Goal: Transaction & Acquisition: Subscribe to service/newsletter

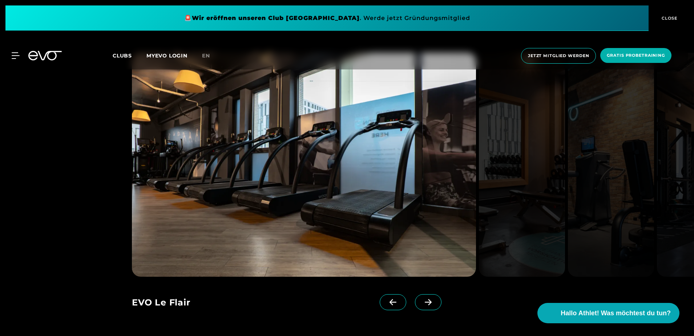
scroll to position [690, 0]
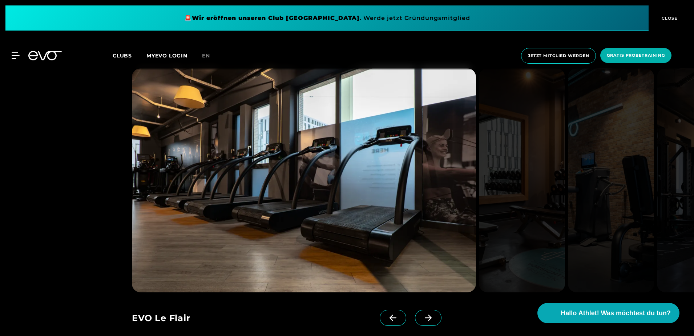
click at [422, 316] on icon at bounding box center [428, 317] width 13 height 7
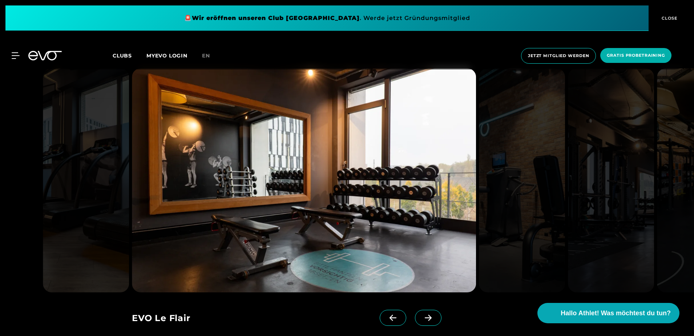
click at [422, 316] on icon at bounding box center [428, 317] width 13 height 7
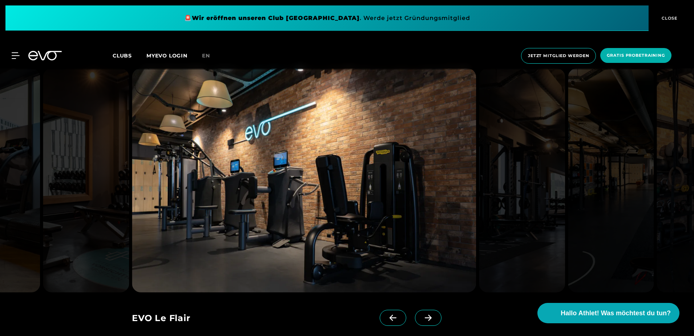
click at [425, 318] on icon at bounding box center [428, 318] width 7 height 6
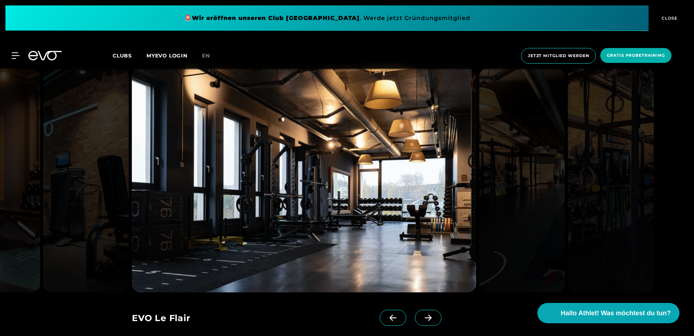
click at [425, 318] on icon at bounding box center [428, 318] width 7 height 6
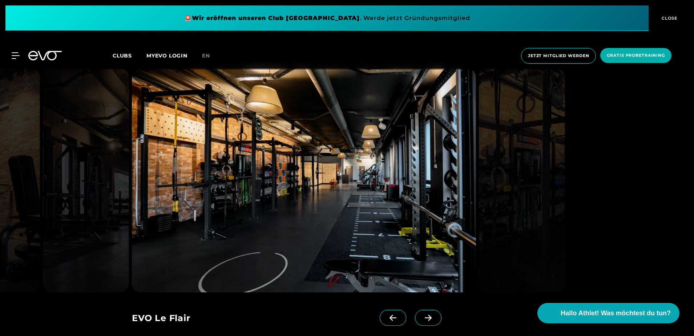
click at [422, 316] on icon at bounding box center [428, 317] width 13 height 7
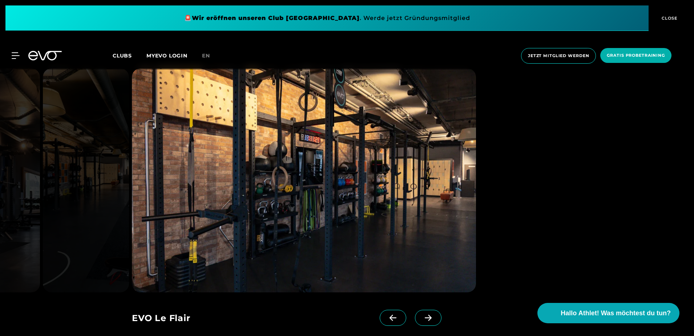
click at [422, 315] on icon at bounding box center [428, 317] width 13 height 7
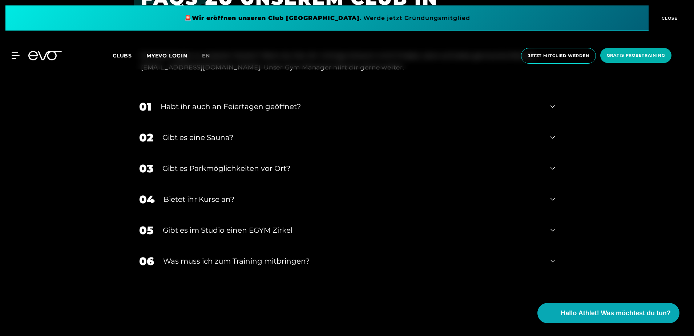
scroll to position [2399, 0]
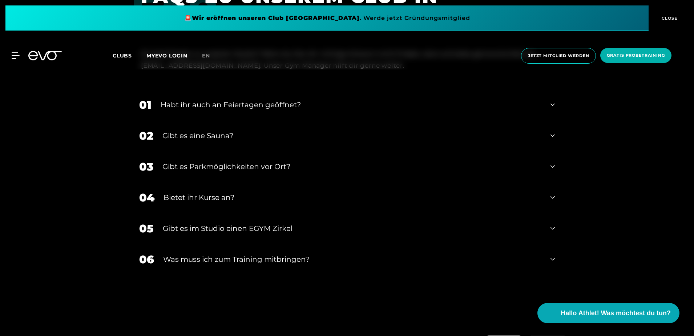
click at [191, 136] on div "Gibt es eine Sauna?" at bounding box center [351, 135] width 379 height 11
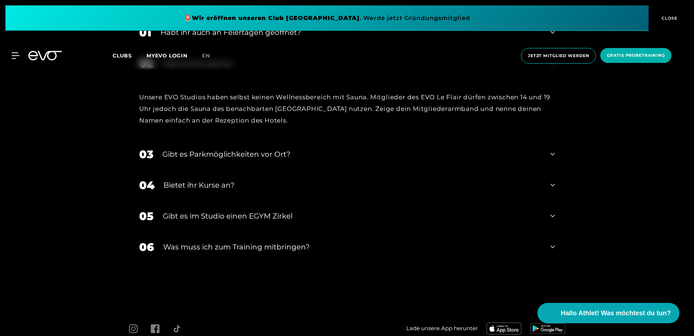
scroll to position [2471, 0]
click at [189, 156] on div "Gibt es Parkmöglichkeiten vor Ort?" at bounding box center [351, 153] width 379 height 11
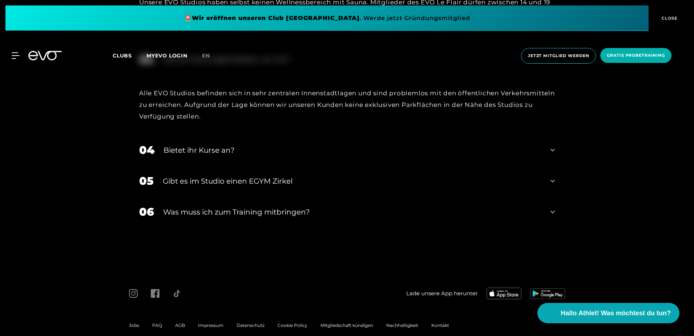
scroll to position [2578, 0]
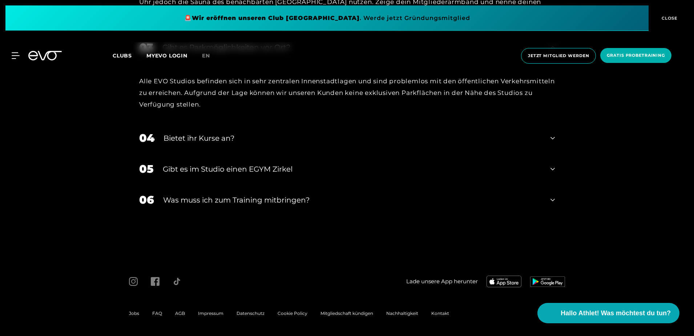
click at [192, 198] on div "Was muss ich zum Training mitbringen?" at bounding box center [352, 199] width 378 height 11
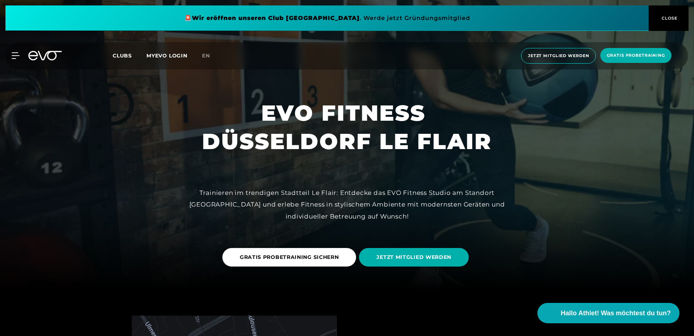
scroll to position [0, 0]
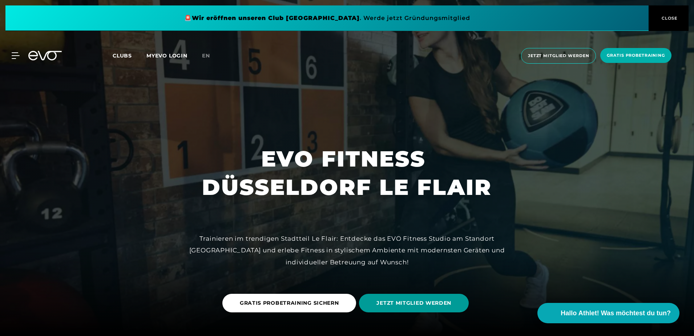
click at [404, 299] on span "JETZT MITGLIED WERDEN" at bounding box center [413, 303] width 75 height 8
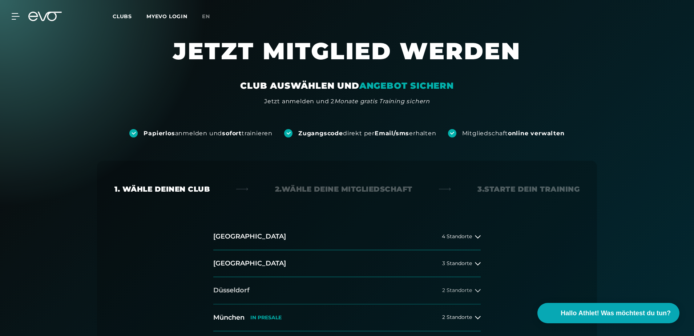
click at [463, 286] on button "Düsseldorf 2 Standorte" at bounding box center [346, 290] width 267 height 27
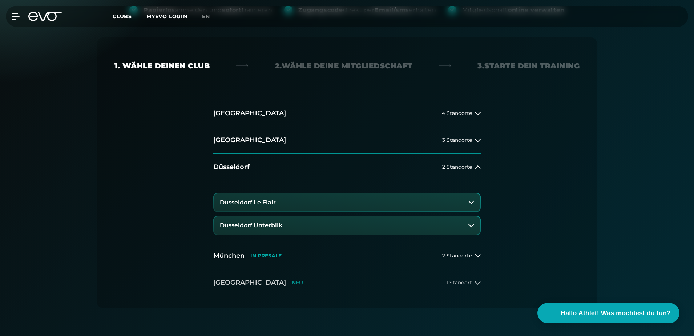
scroll to position [182, 0]
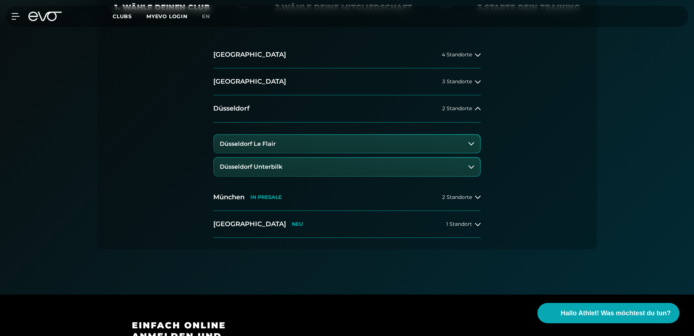
click at [446, 145] on button "Düsseldorf Le Flair" at bounding box center [347, 144] width 266 height 18
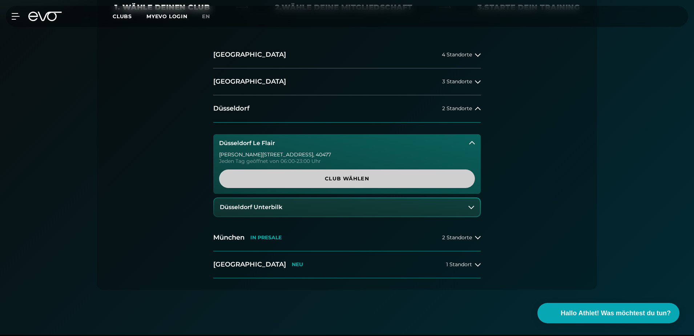
click at [349, 176] on span "Club wählen" at bounding box center [347, 179] width 221 height 8
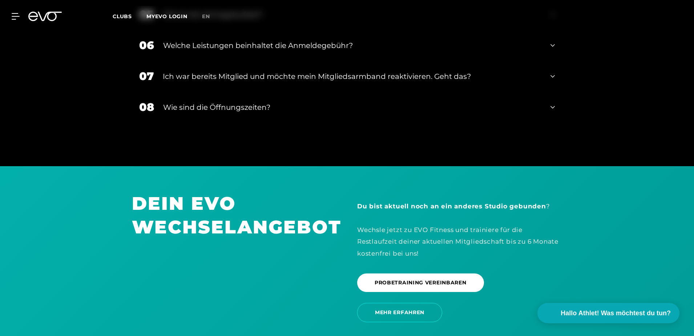
scroll to position [1554, 0]
